Goal: Find specific page/section: Find specific page/section

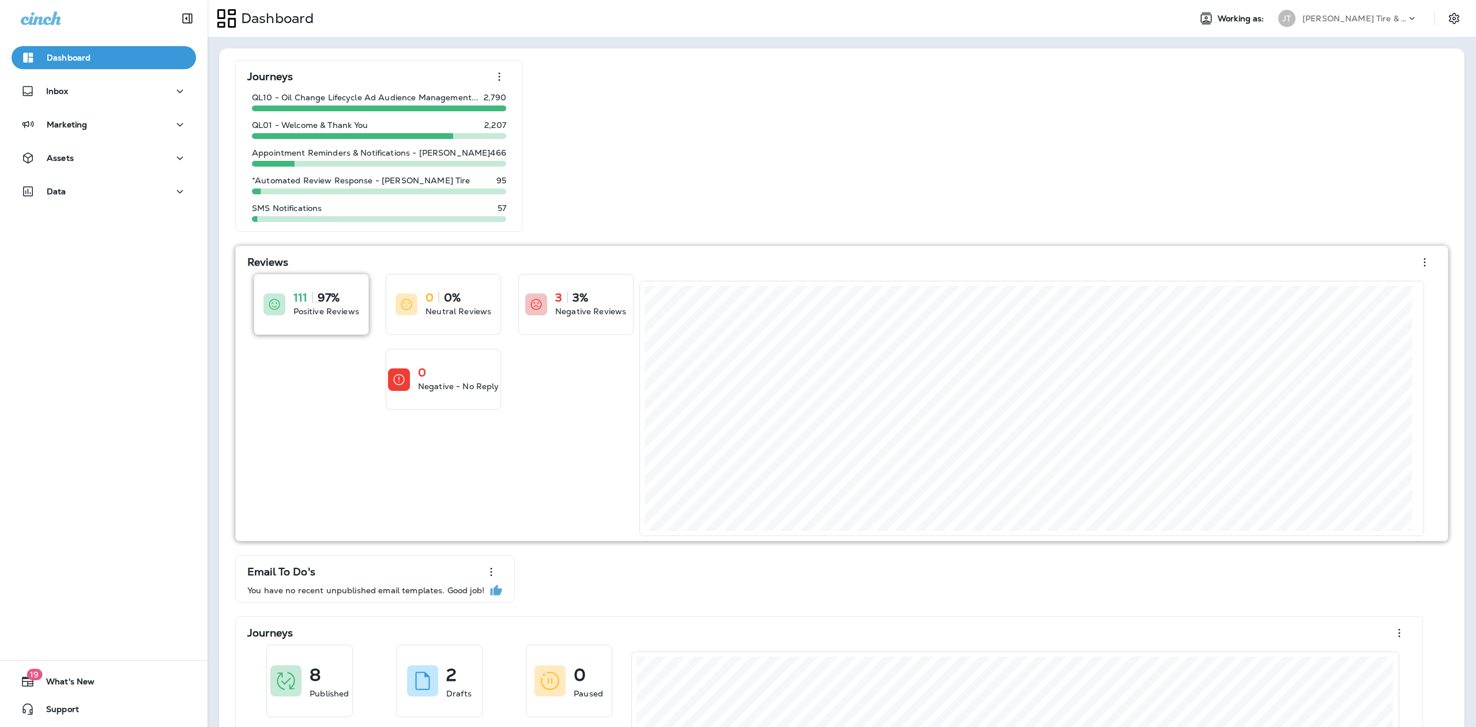
click at [277, 305] on icon at bounding box center [275, 305] width 14 height 14
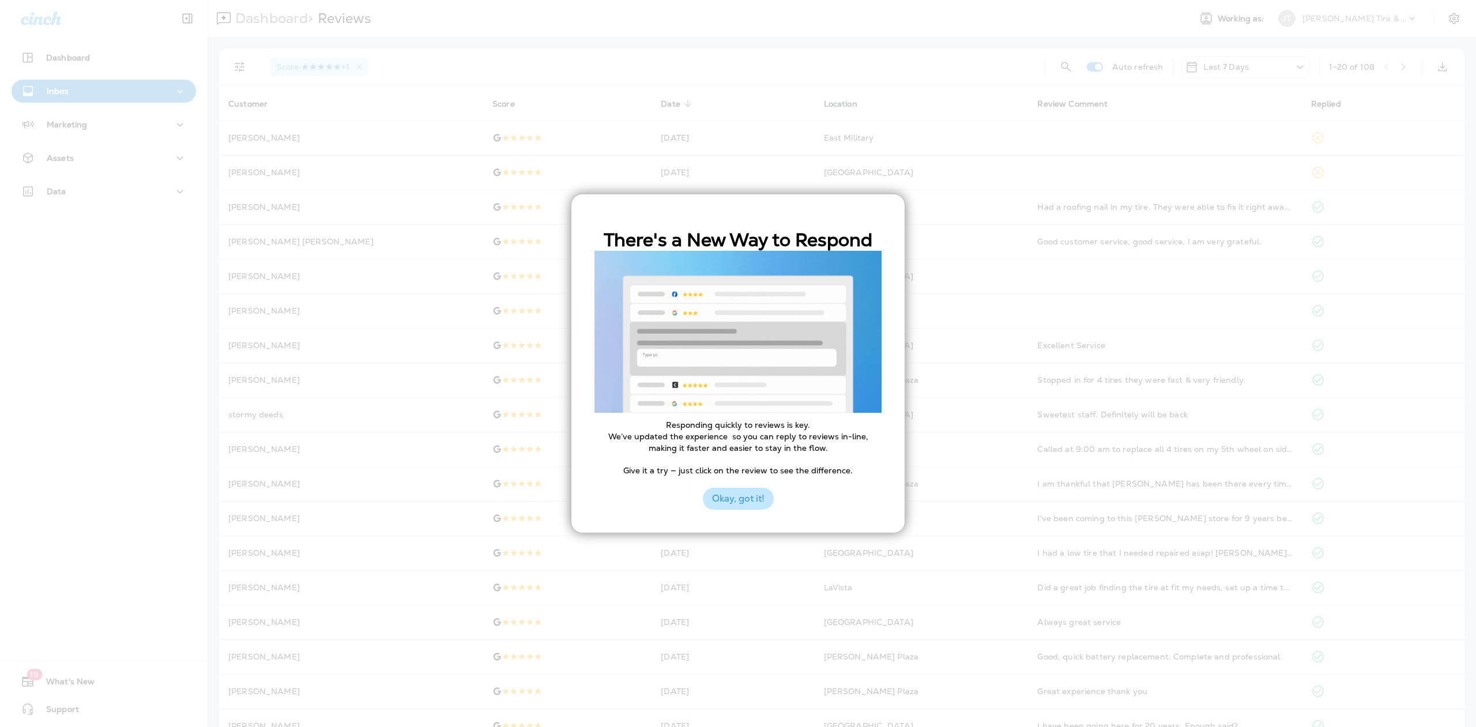
click at [740, 502] on button "Okay, got it!" at bounding box center [738, 499] width 71 height 22
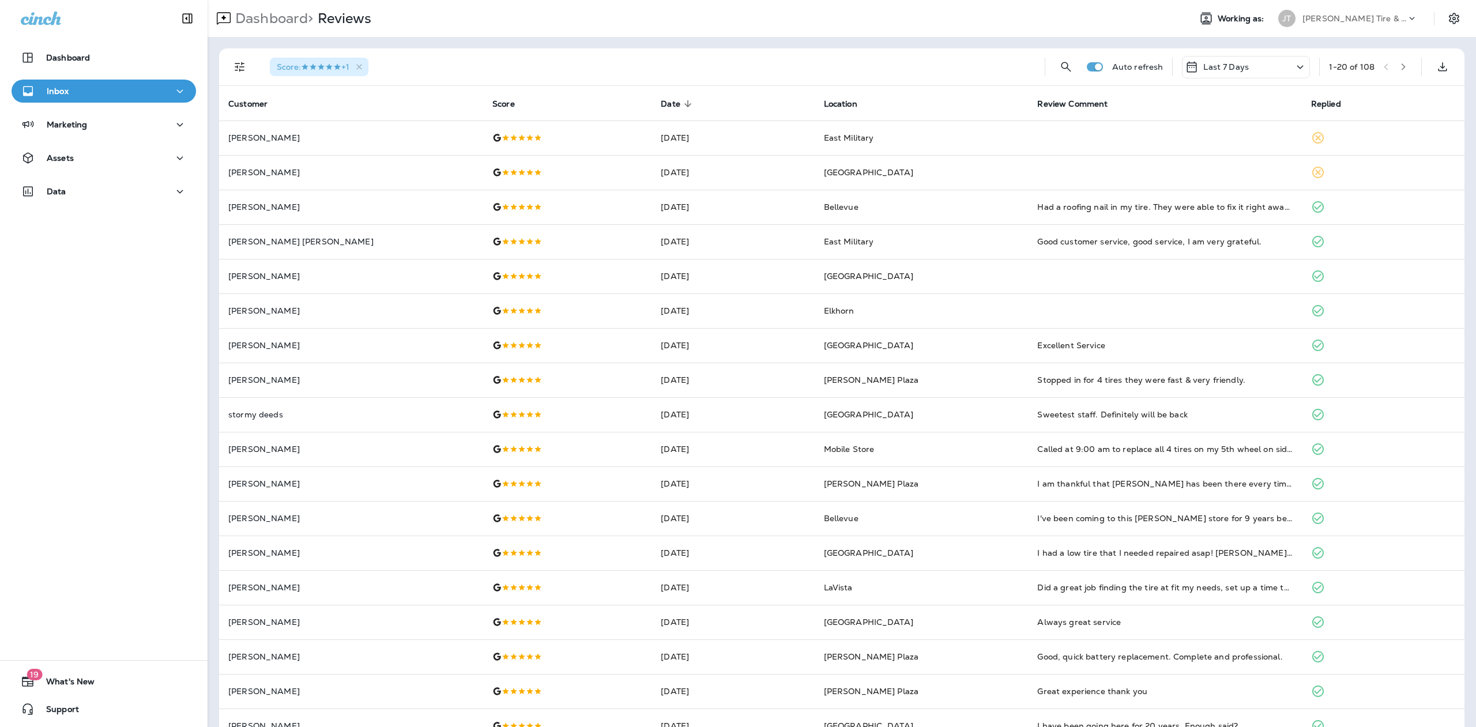
click at [1399, 65] on icon "button" at bounding box center [1403, 67] width 8 height 8
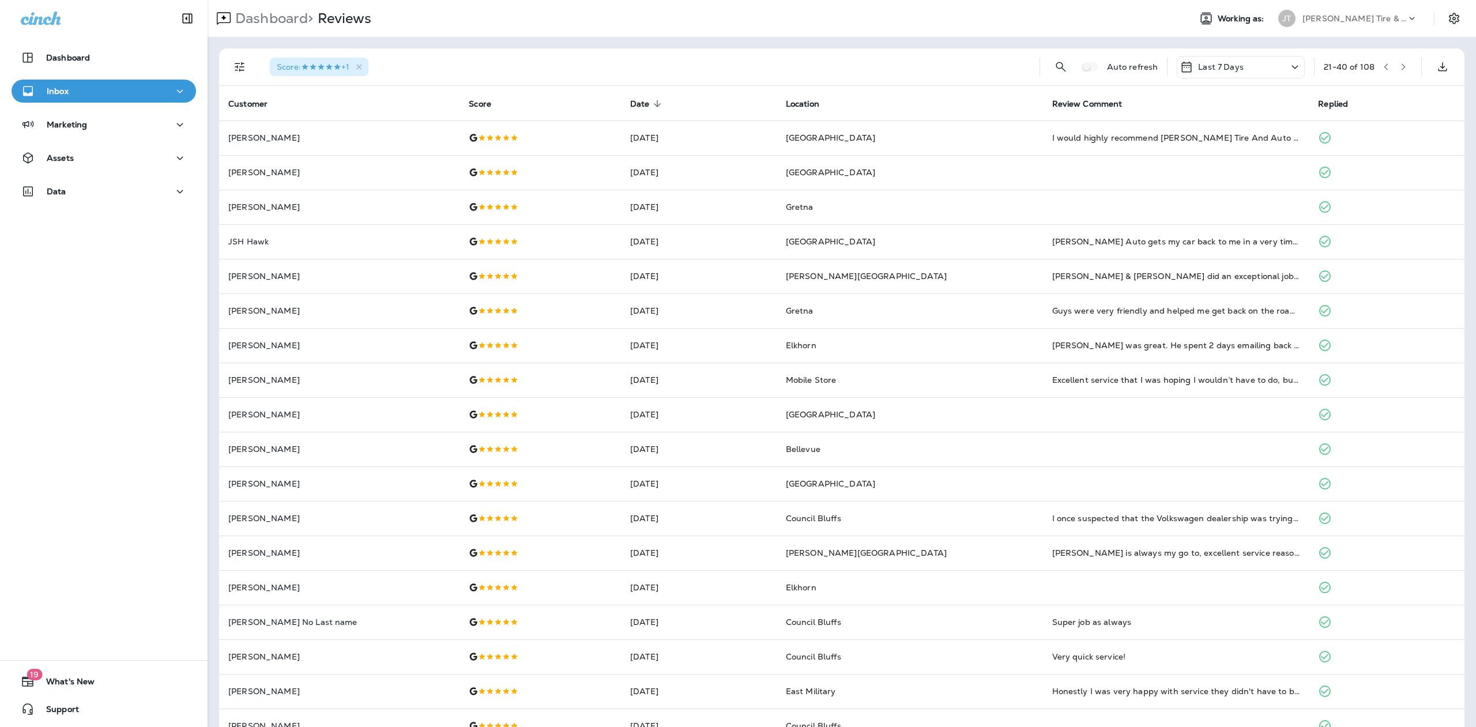
click at [1399, 67] on icon "button" at bounding box center [1403, 67] width 8 height 8
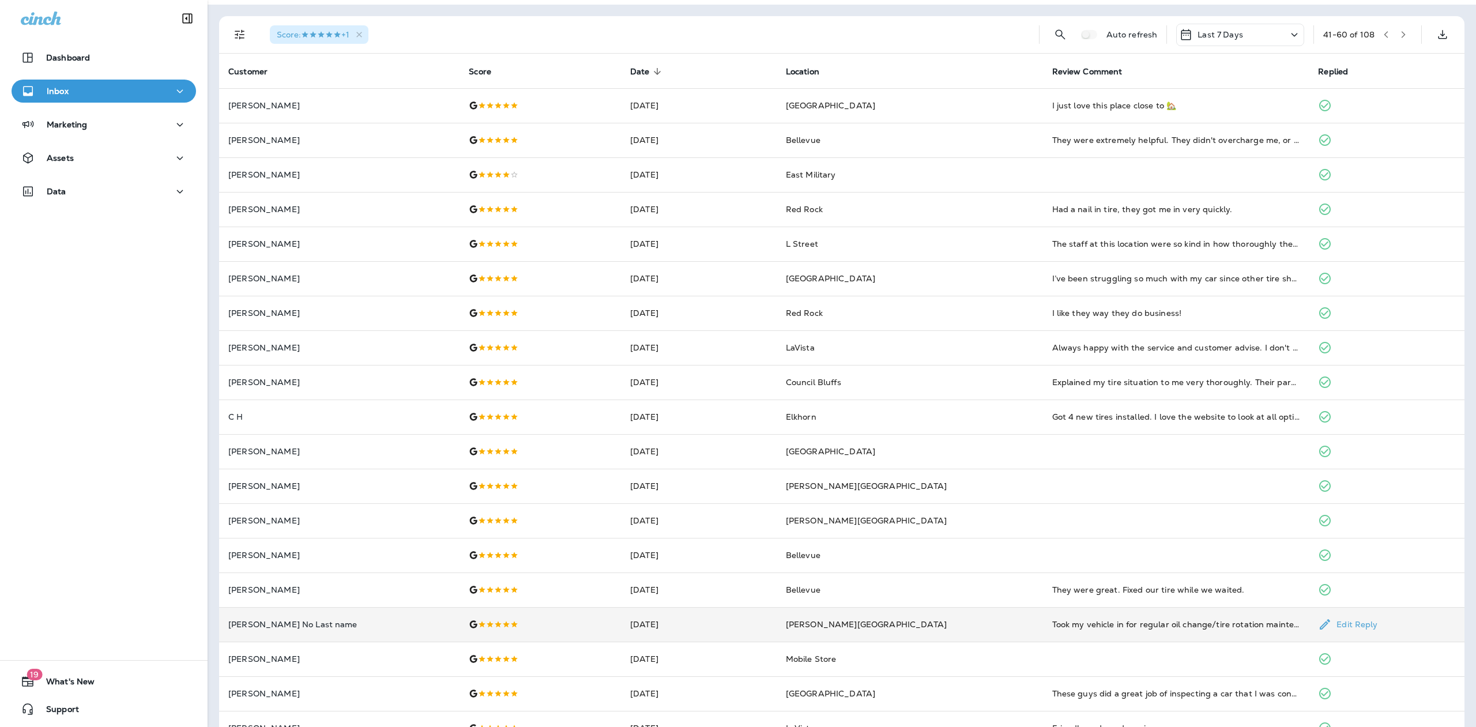
scroll to position [62, 0]
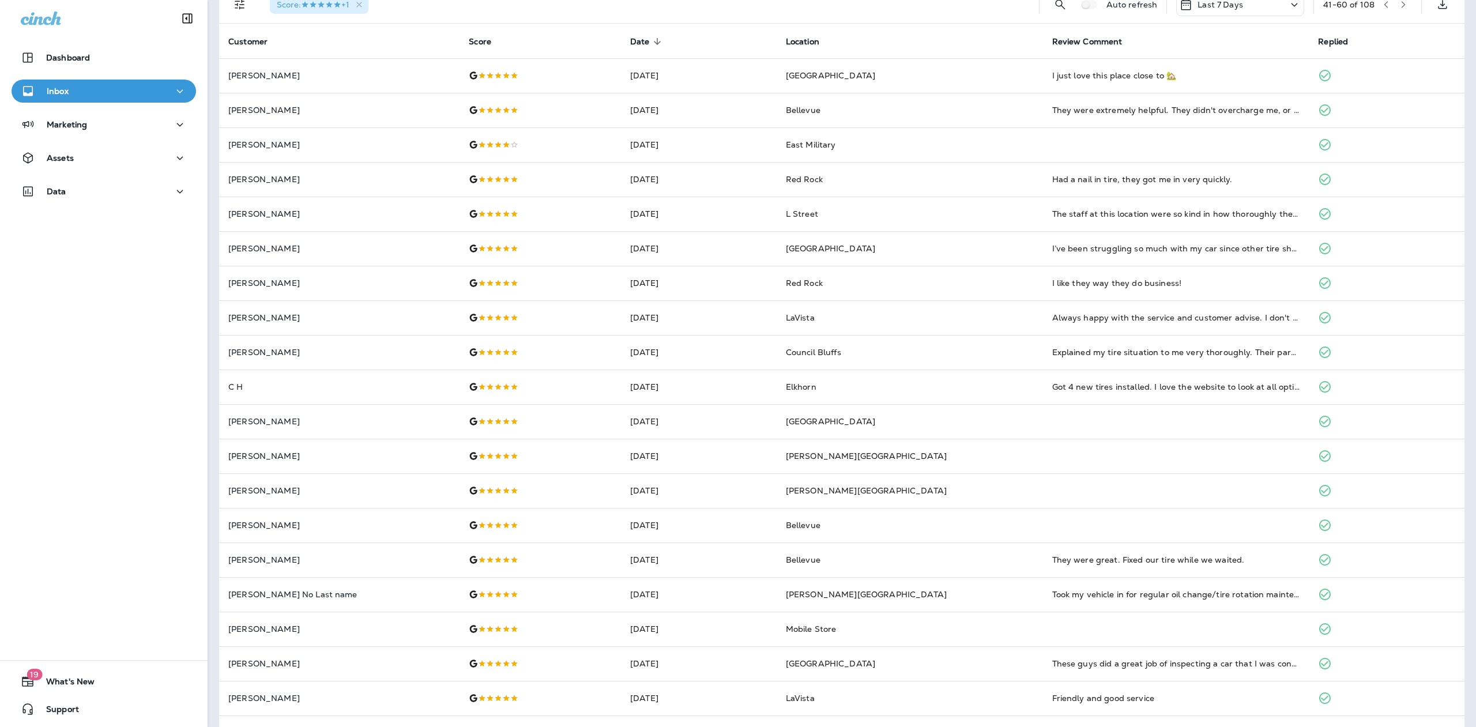
click at [1399, 2] on icon "button" at bounding box center [1403, 5] width 8 height 8
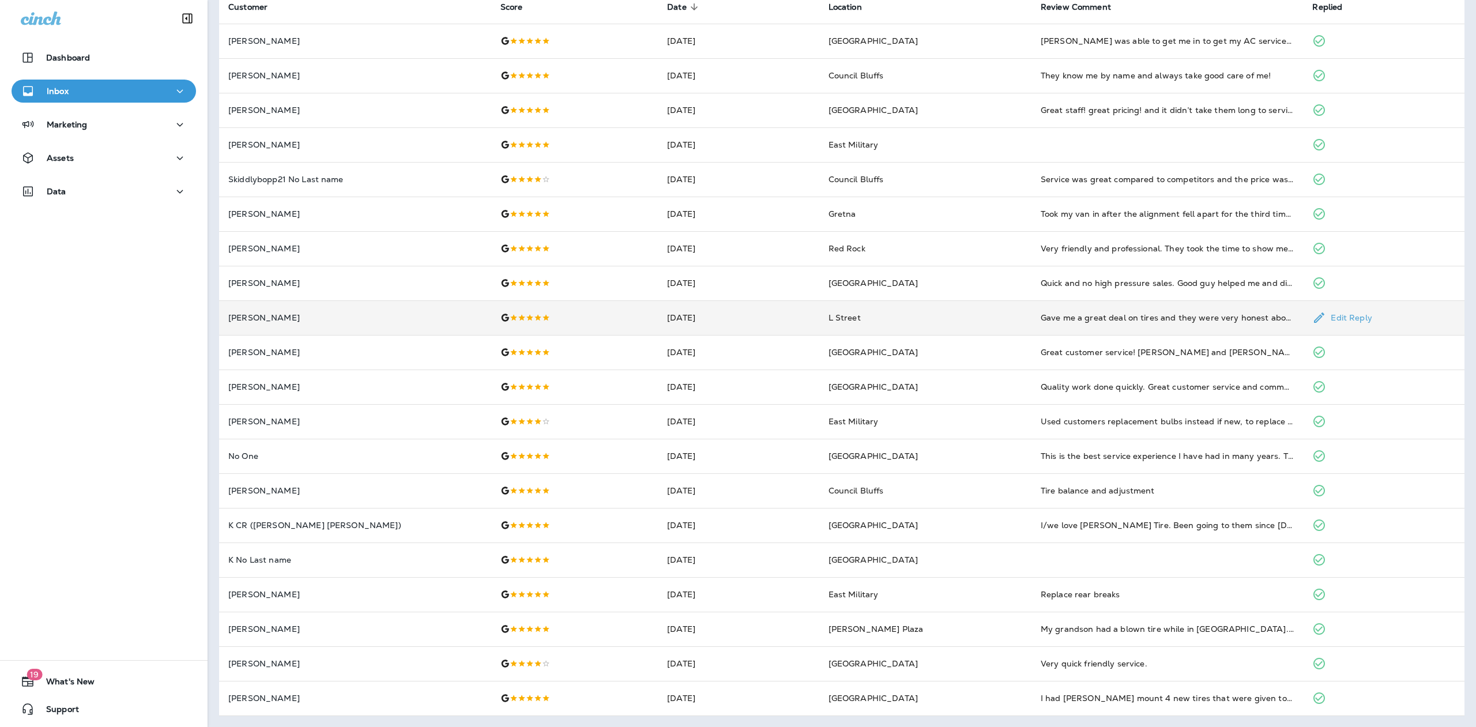
scroll to position [0, 0]
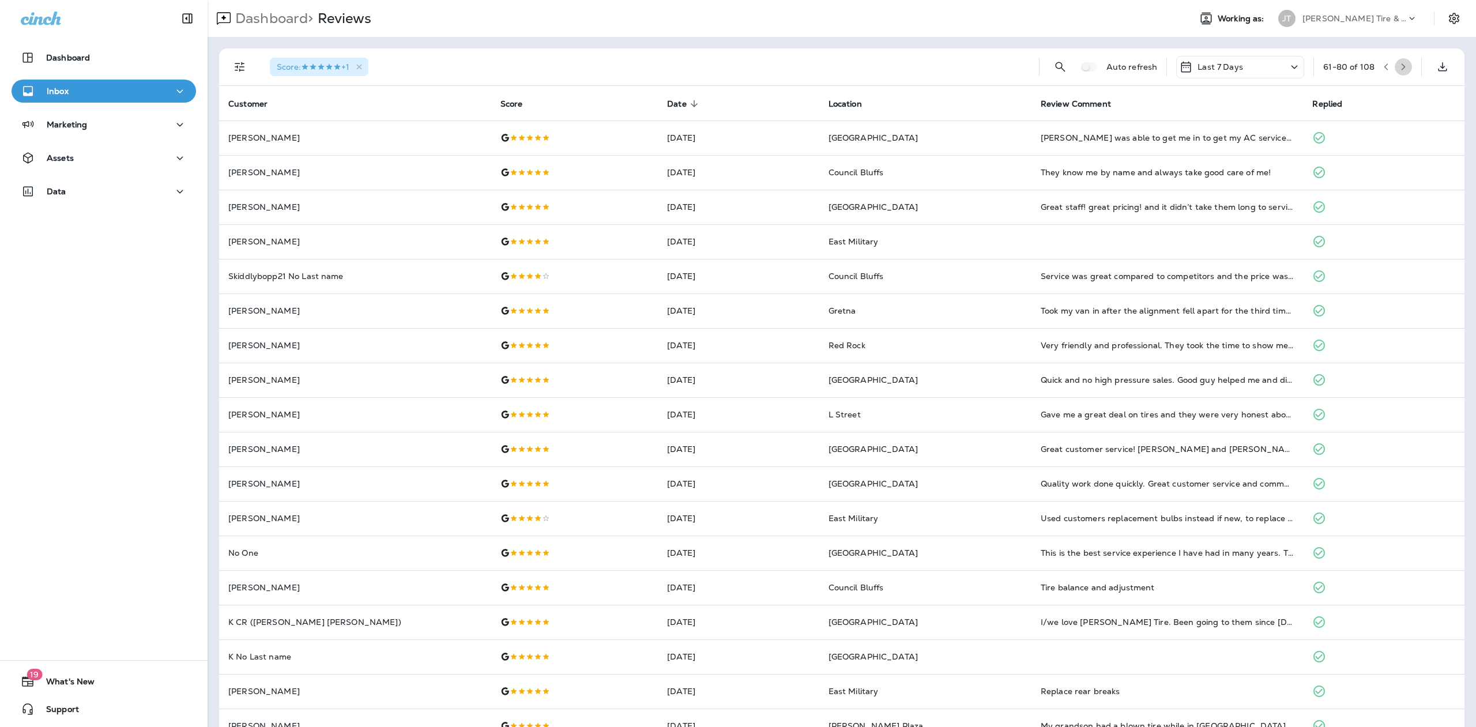
click at [1399, 66] on icon "button" at bounding box center [1403, 67] width 8 height 8
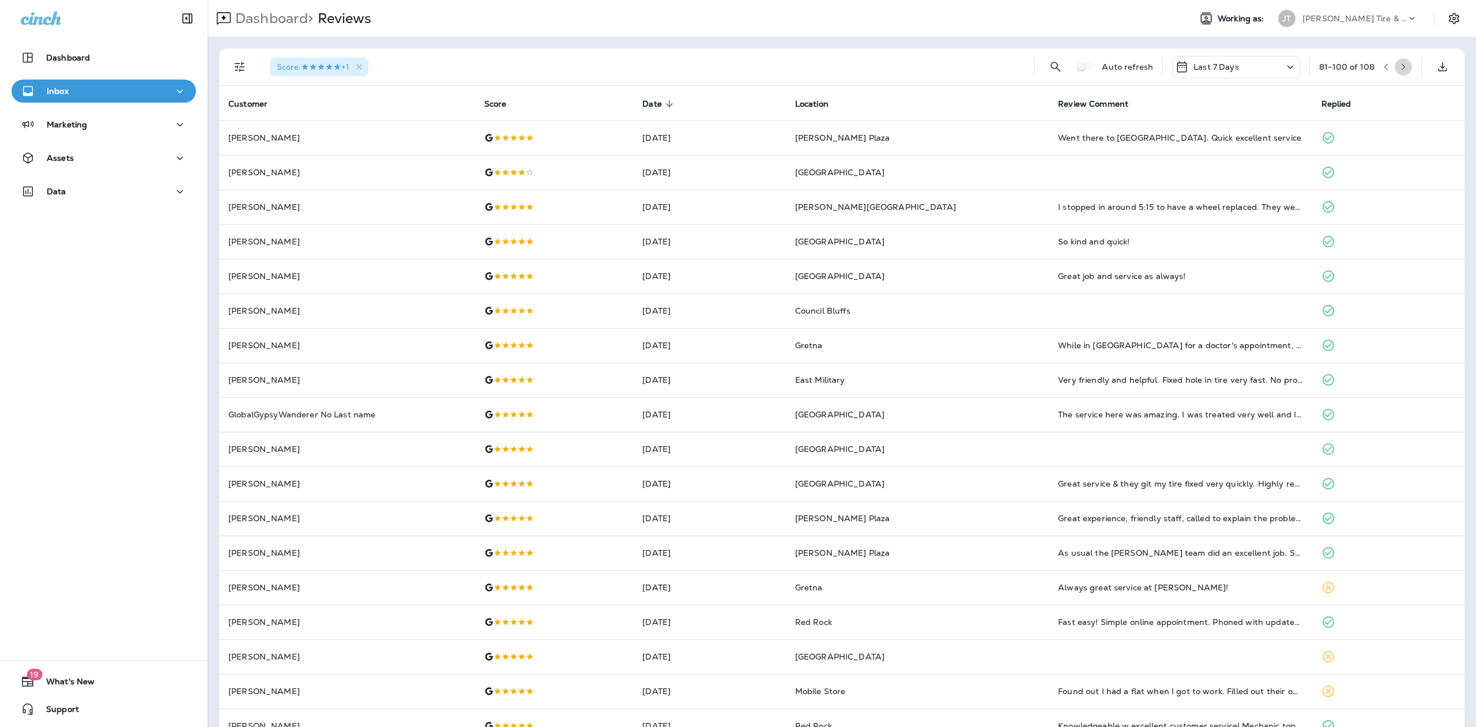
click at [1399, 66] on icon "button" at bounding box center [1403, 67] width 8 height 8
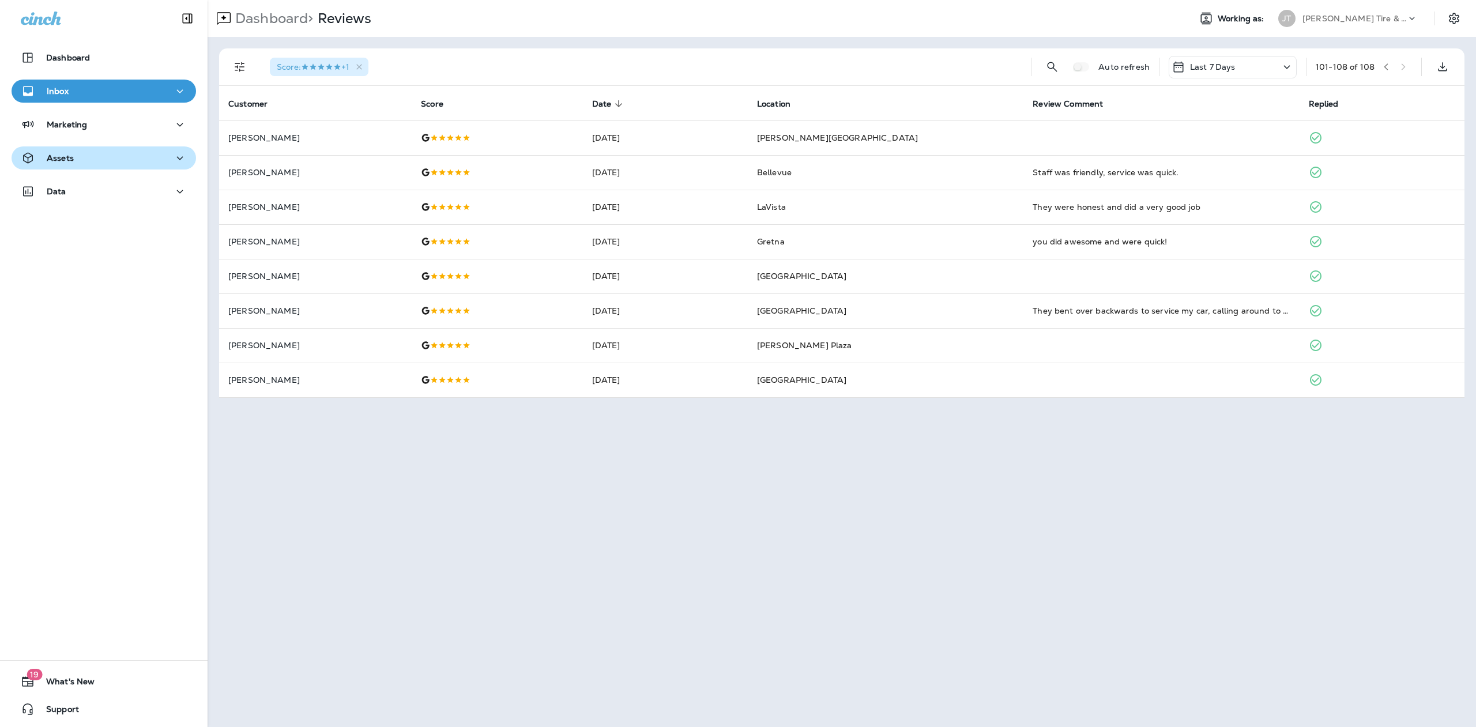
click at [178, 156] on icon "button" at bounding box center [180, 158] width 14 height 14
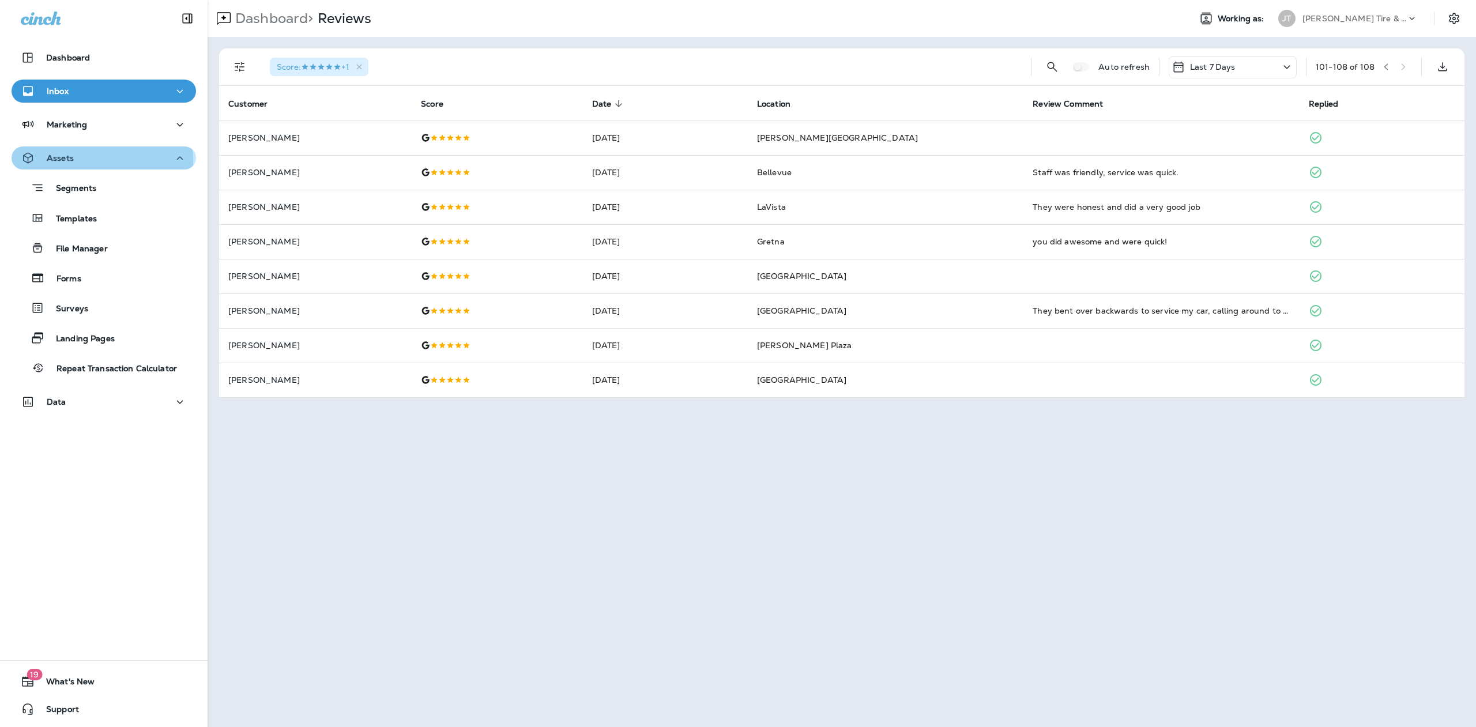
click at [75, 161] on div "Assets" at bounding box center [104, 158] width 166 height 14
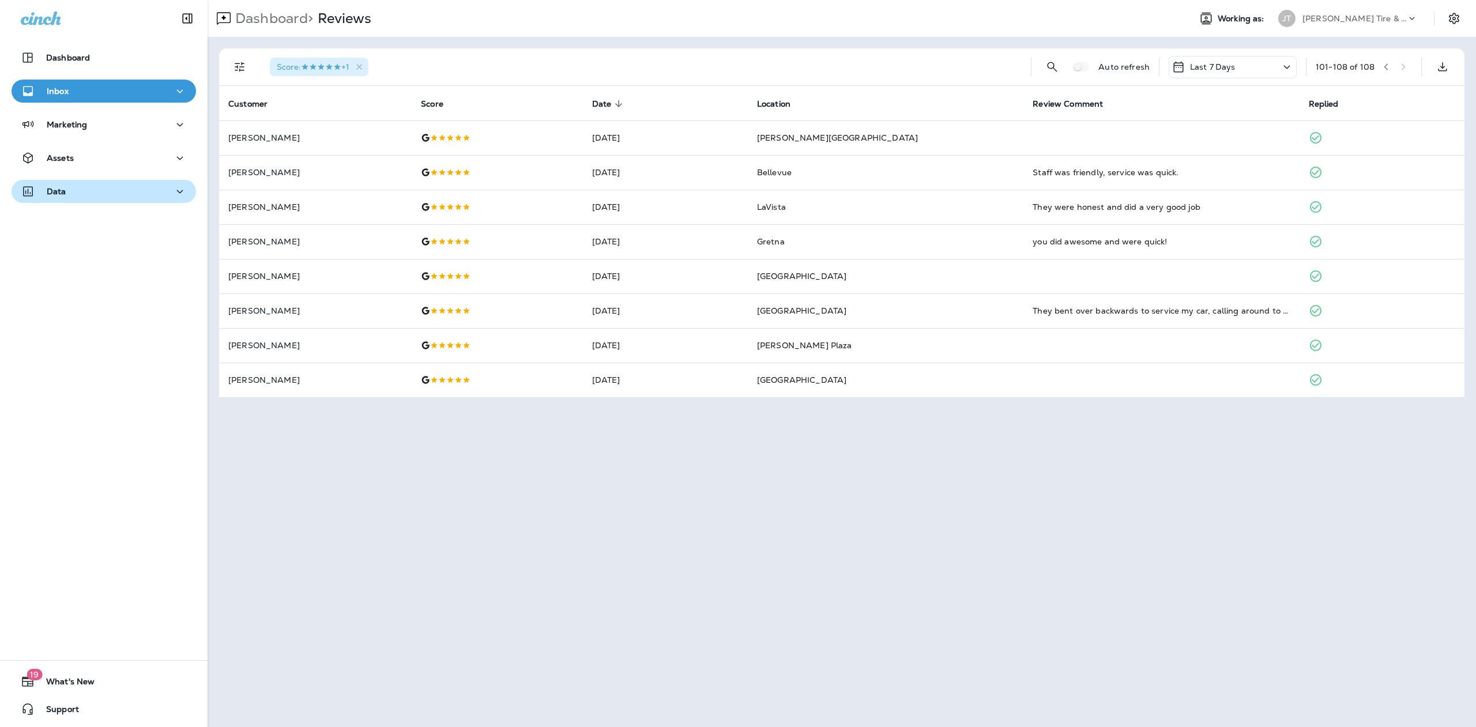
click at [138, 189] on div "Data" at bounding box center [104, 192] width 166 height 14
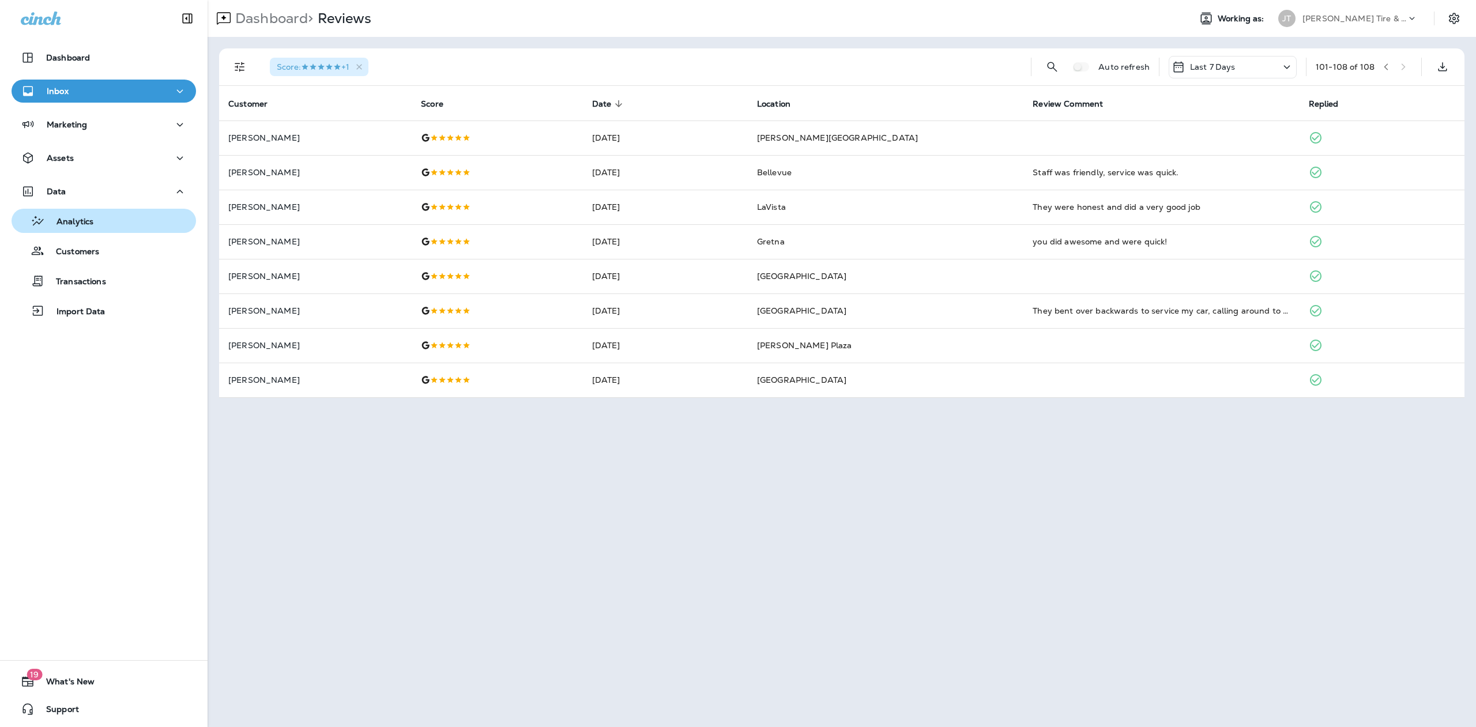
click at [87, 222] on p "Analytics" at bounding box center [69, 222] width 48 height 11
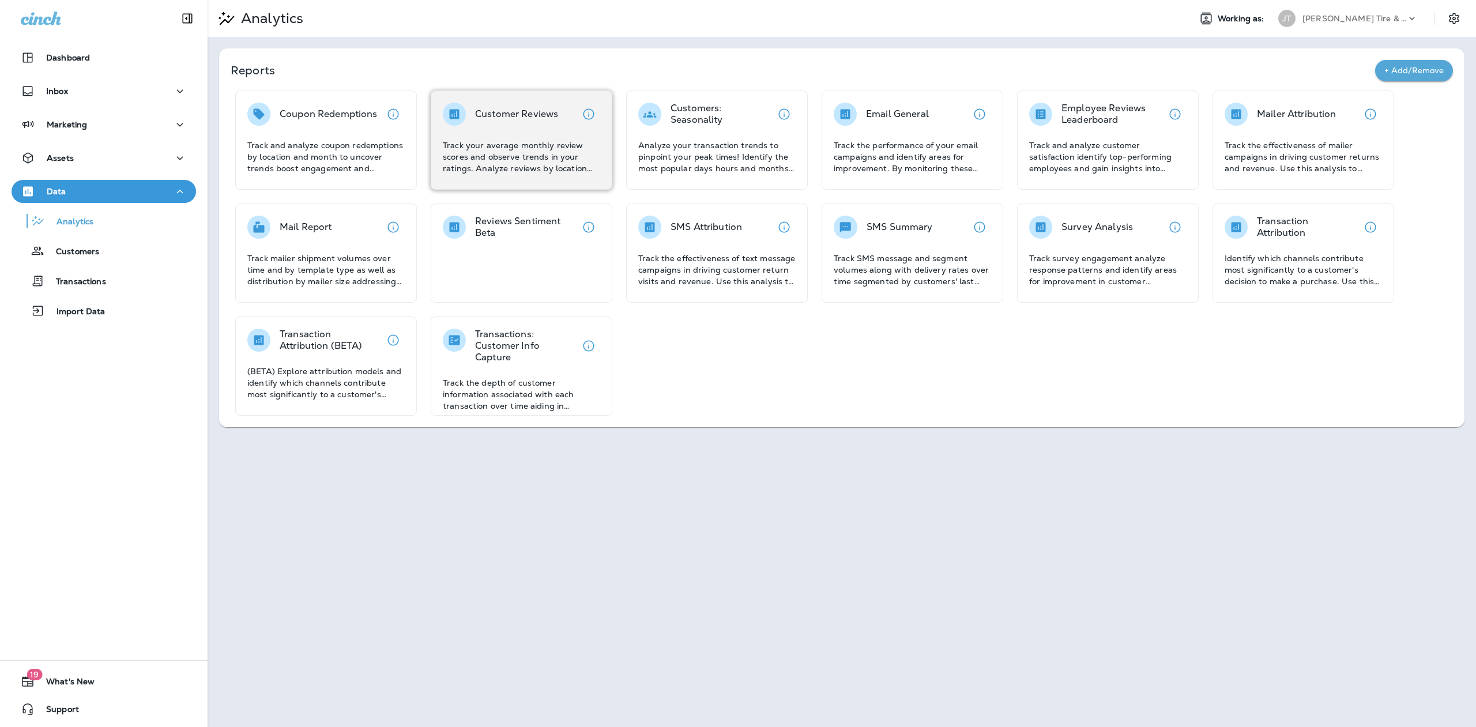
click at [508, 113] on p "Customer Reviews" at bounding box center [516, 114] width 83 height 12
